Goal: Task Accomplishment & Management: Use online tool/utility

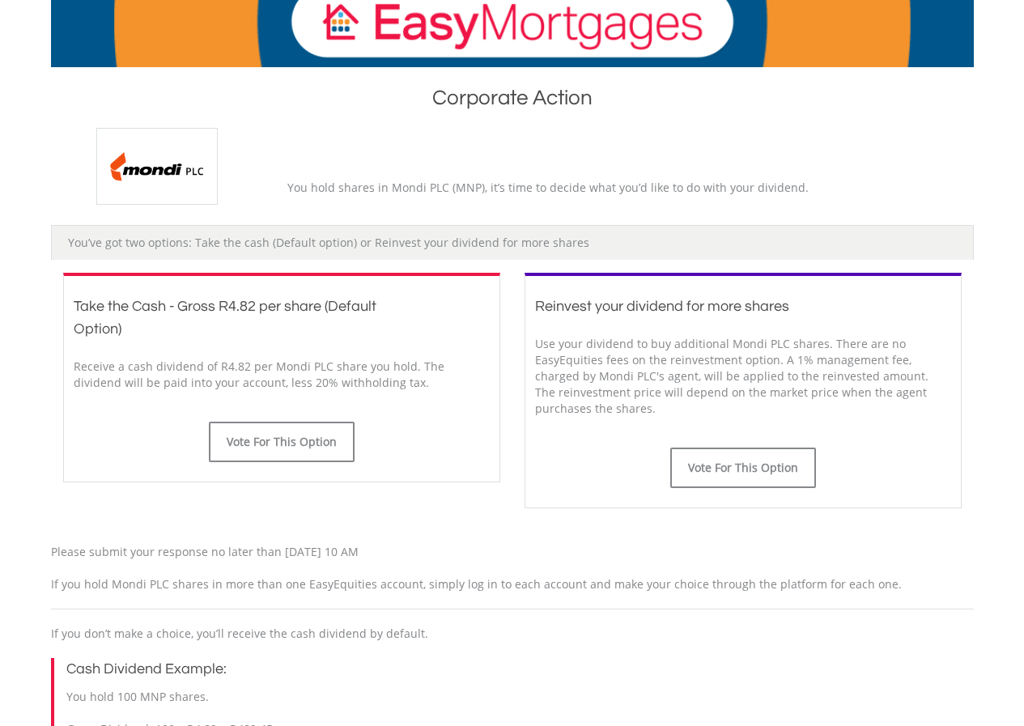
scroll to position [324, 0]
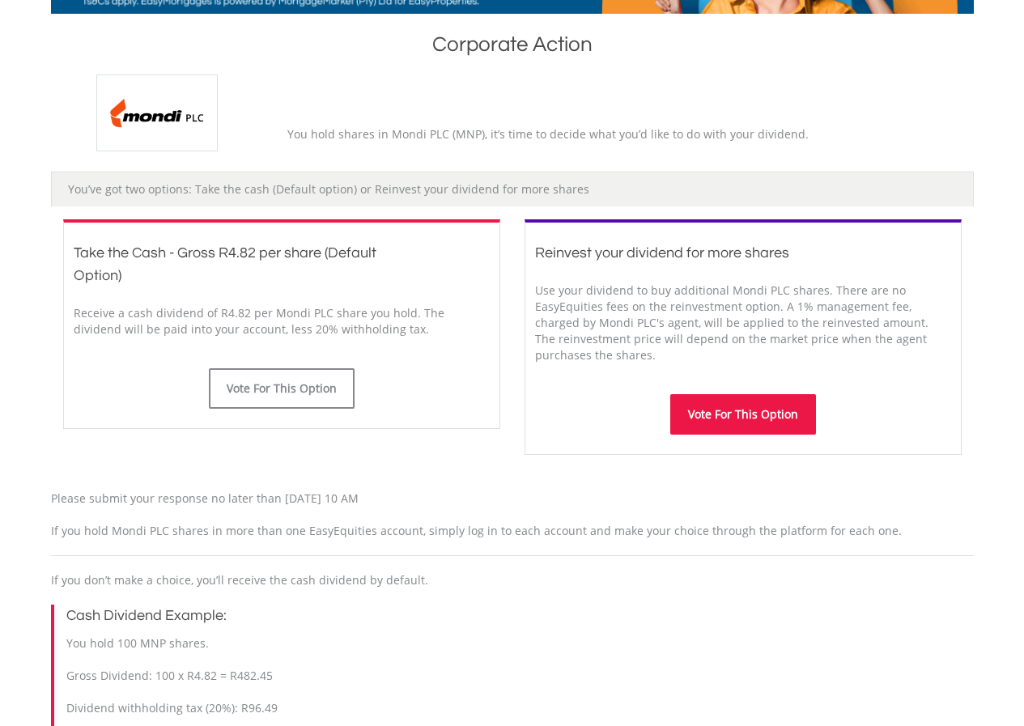
click at [713, 409] on button "Vote For This Option" at bounding box center [743, 414] width 146 height 40
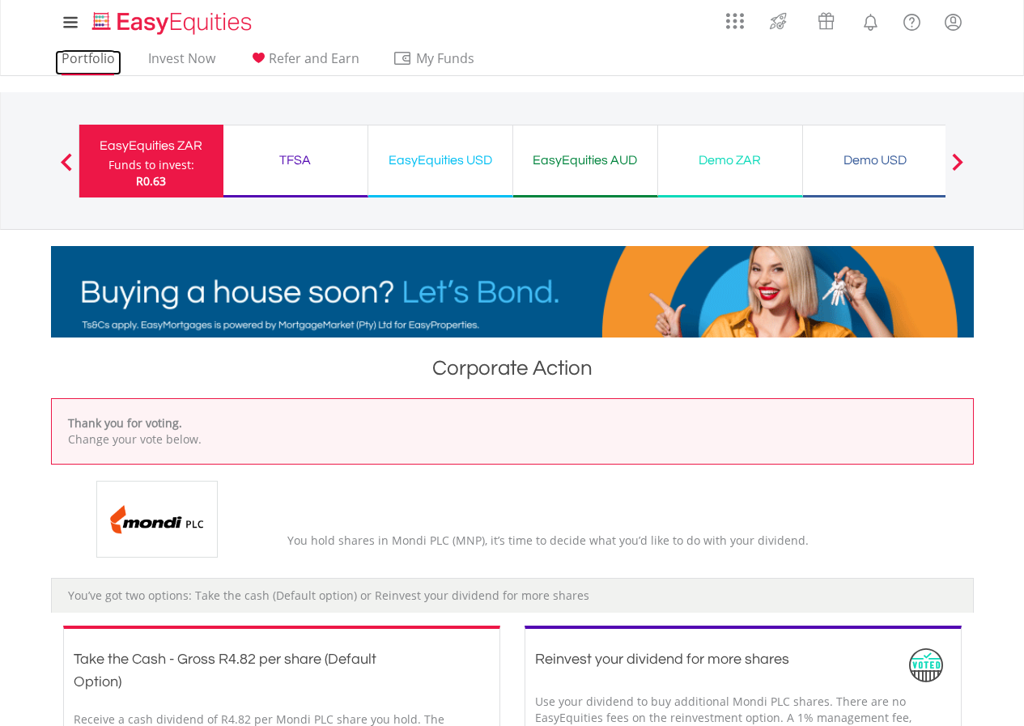
click at [91, 57] on link "Portfolio" at bounding box center [88, 62] width 66 height 25
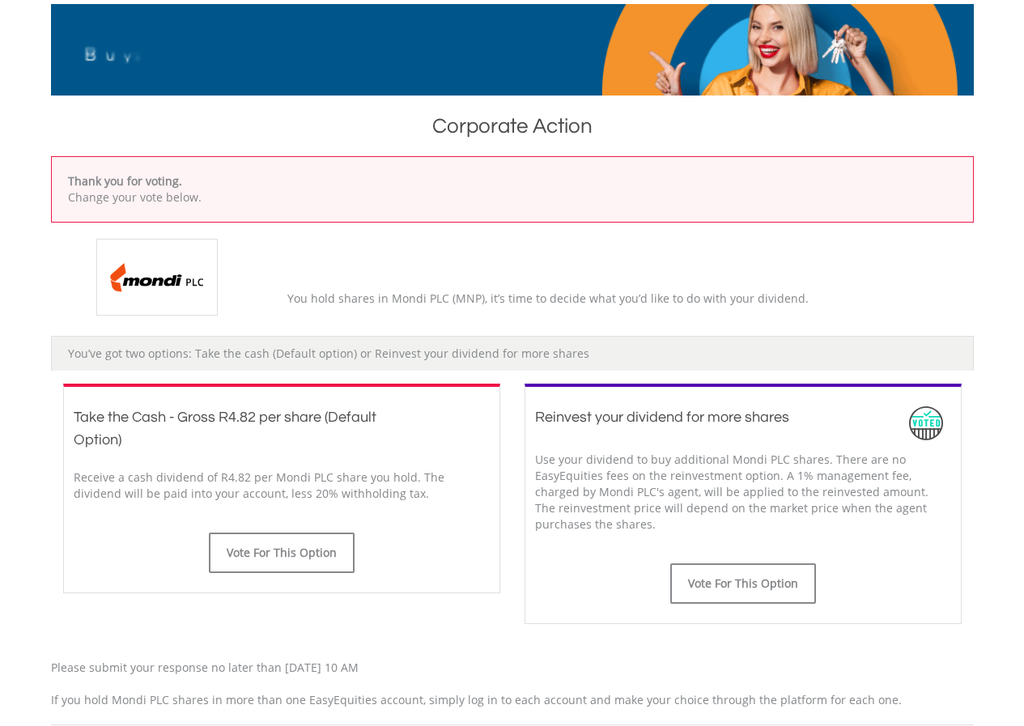
scroll to position [243, 0]
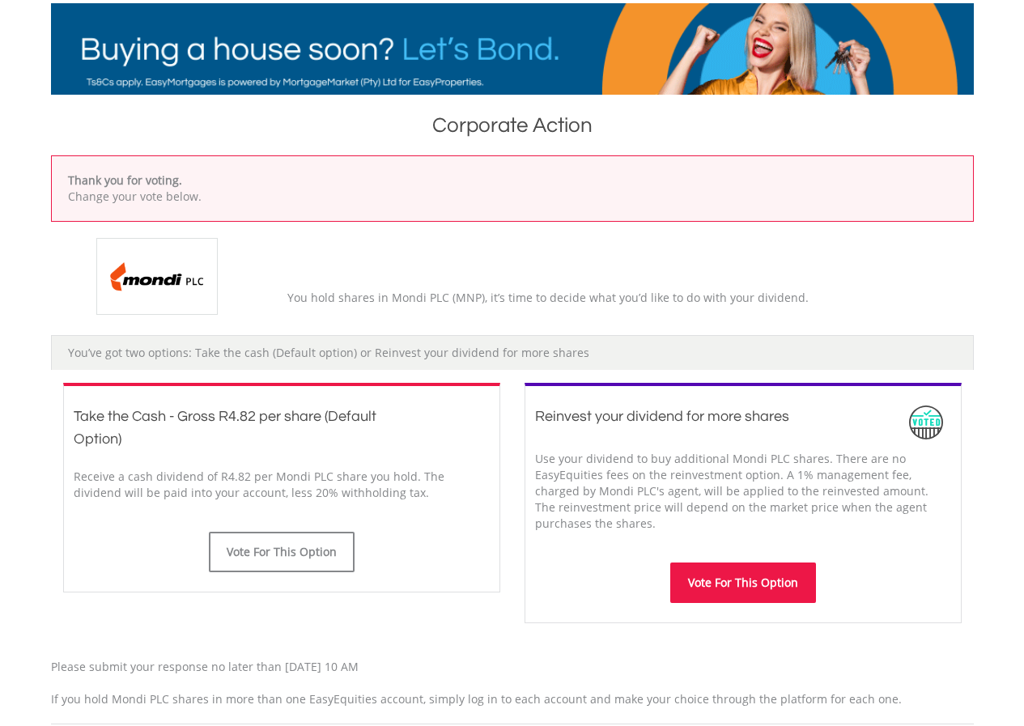
click at [702, 585] on button "Vote For This Option" at bounding box center [743, 582] width 146 height 40
